Goal: Transaction & Acquisition: Purchase product/service

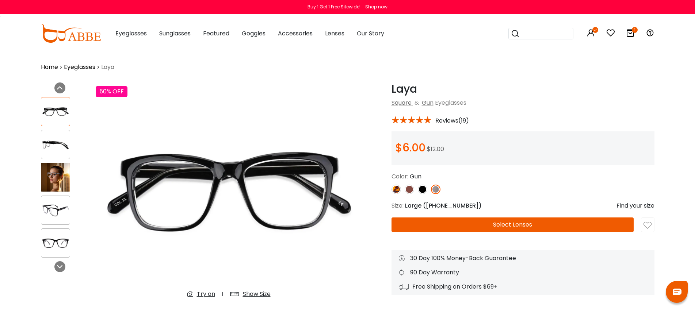
click at [410, 194] on img at bounding box center [409, 189] width 9 height 9
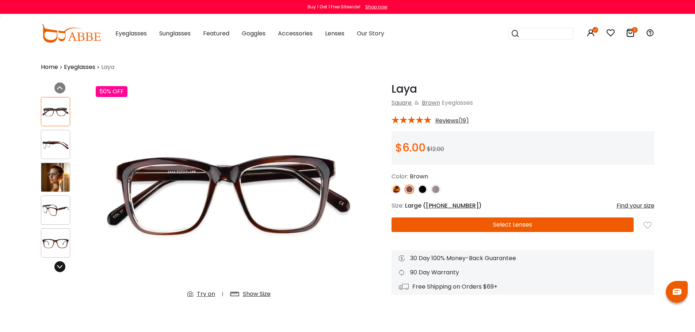
click at [60, 270] on icon at bounding box center [60, 267] width 6 height 6
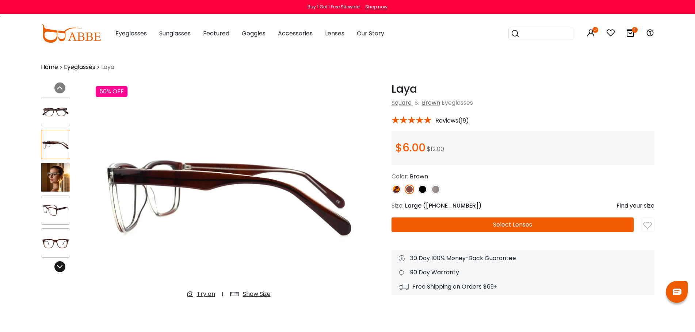
click at [60, 270] on icon at bounding box center [60, 267] width 6 height 6
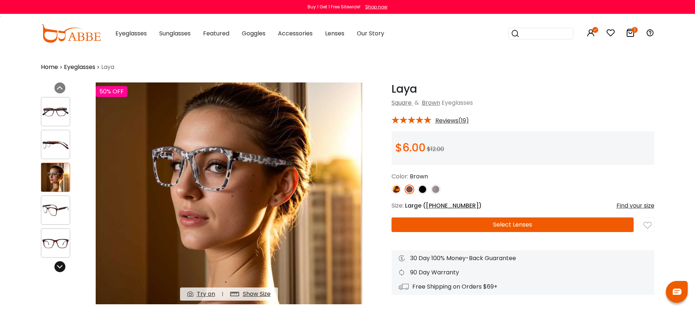
click at [60, 270] on icon at bounding box center [60, 267] width 6 height 6
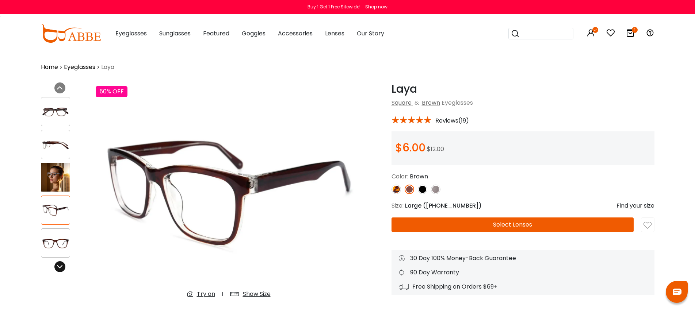
click at [60, 270] on icon at bounding box center [60, 267] width 6 height 6
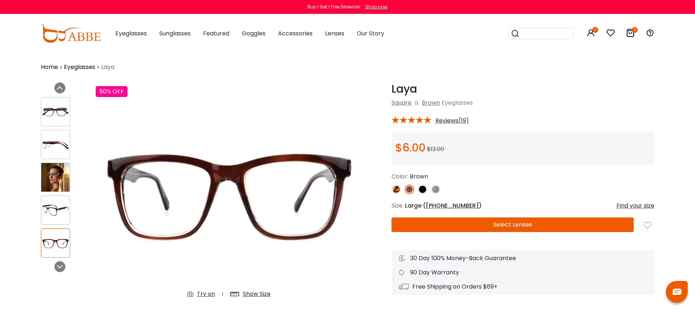
click at [436, 194] on img at bounding box center [435, 189] width 9 height 9
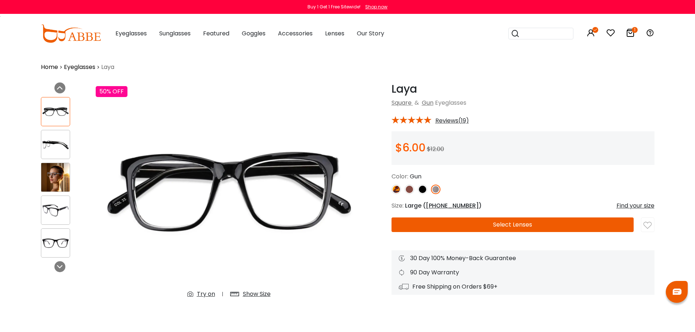
click at [421, 194] on img at bounding box center [422, 189] width 9 height 9
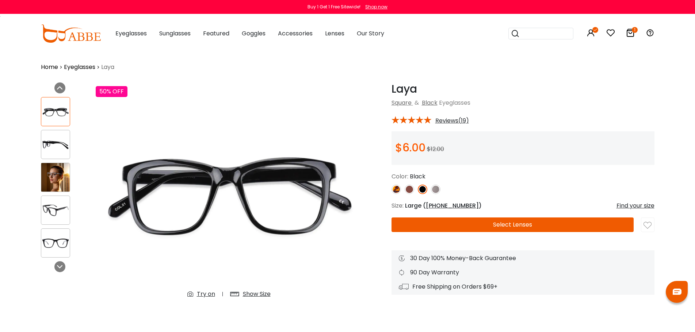
click at [395, 194] on img at bounding box center [396, 189] width 9 height 9
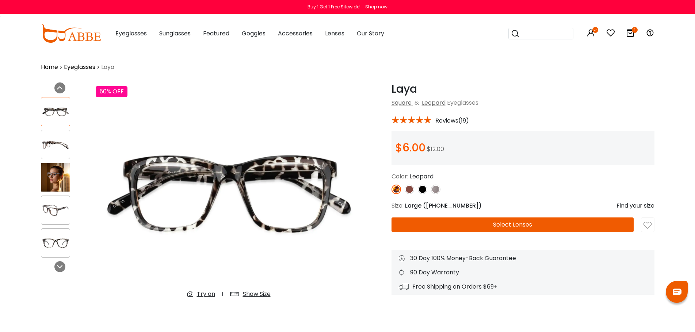
click at [408, 194] on img at bounding box center [409, 189] width 9 height 9
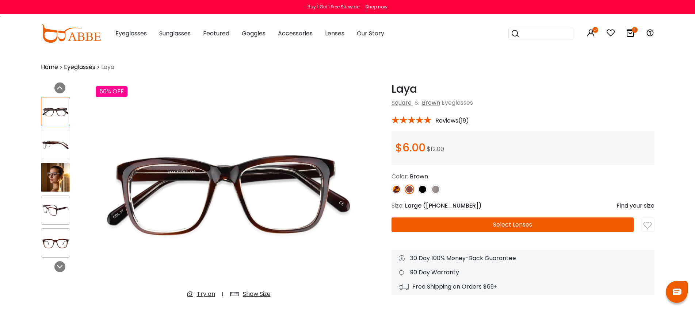
click at [459, 124] on span "Reviews(19)" at bounding box center [453, 121] width 34 height 7
click at [450, 123] on span "Reviews(19)" at bounding box center [453, 121] width 34 height 7
click at [56, 148] on img at bounding box center [55, 145] width 28 height 14
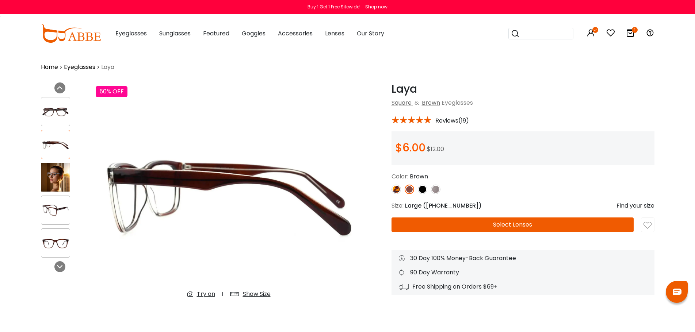
click at [60, 218] on img at bounding box center [55, 211] width 28 height 14
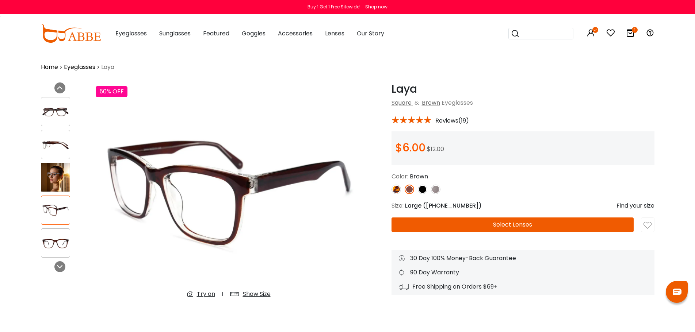
click at [49, 236] on div at bounding box center [55, 243] width 29 height 29
click at [56, 240] on img at bounding box center [55, 243] width 28 height 14
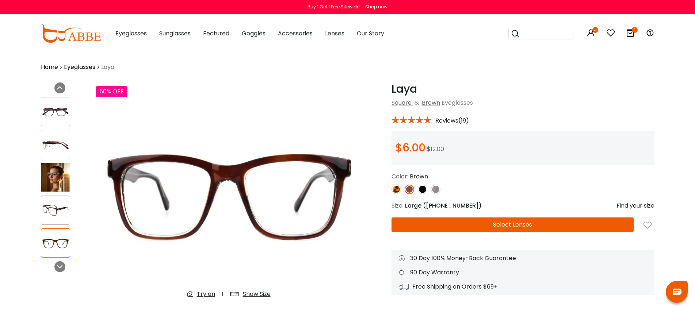
click at [57, 123] on div at bounding box center [55, 111] width 29 height 29
click at [627, 33] on icon at bounding box center [630, 32] width 9 height 9
click at [632, 35] on icon at bounding box center [630, 32] width 9 height 9
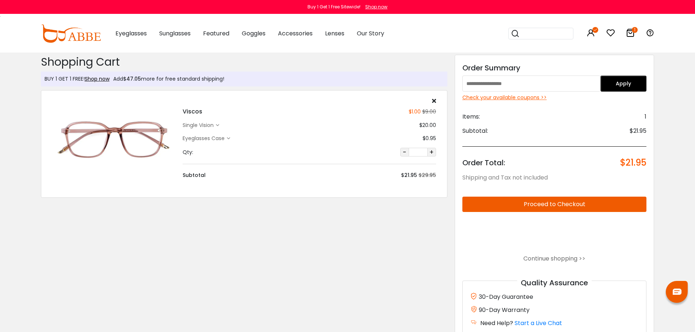
click at [218, 127] on icon at bounding box center [217, 125] width 3 height 3
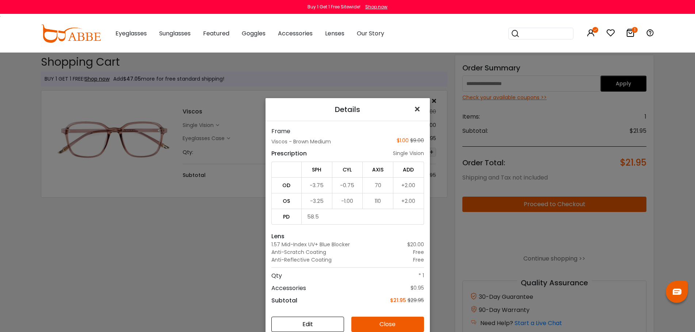
click at [414, 102] on span "×" at bounding box center [419, 110] width 11 height 16
